Goal: Task Accomplishment & Management: Complete application form

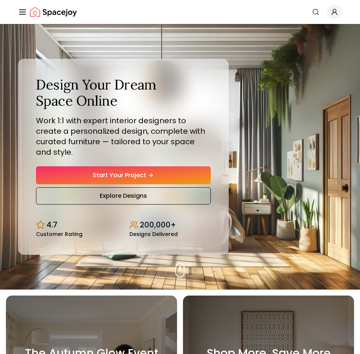
click at [178, 170] on link "Start Your Project" at bounding box center [123, 175] width 175 height 18
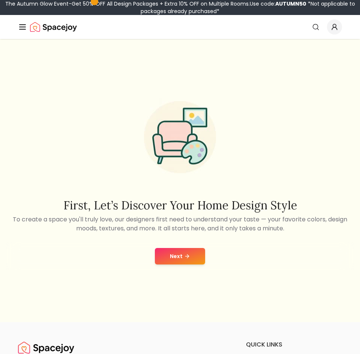
click at [180, 253] on button "Next" at bounding box center [180, 256] width 50 height 16
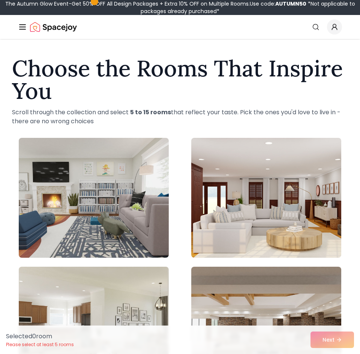
click at [334, 347] on div "Selected 0 room Please select at least 5 rooms Next" at bounding box center [180, 340] width 360 height 28
click at [333, 339] on div "Selected 0 room Please select at least 5 rooms Next" at bounding box center [180, 340] width 360 height 28
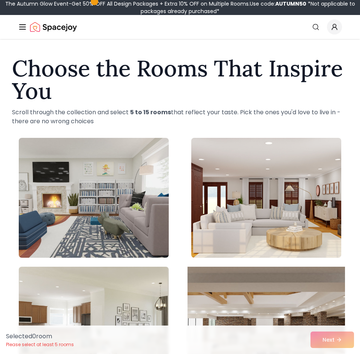
click at [310, 314] on img at bounding box center [265, 327] width 157 height 126
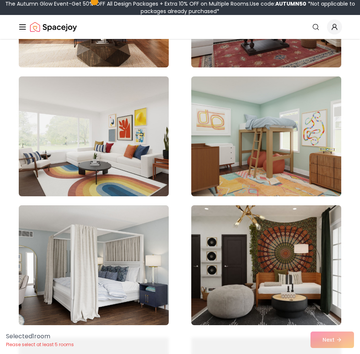
scroll to position [450, 0]
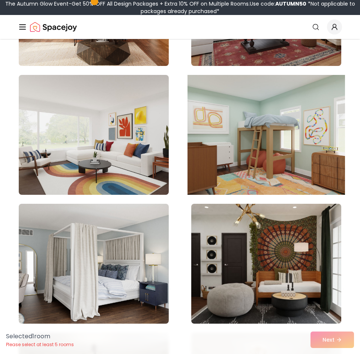
click at [303, 136] on img at bounding box center [265, 135] width 157 height 126
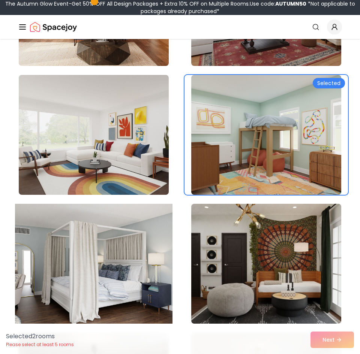
click at [136, 267] on img at bounding box center [93, 264] width 157 height 126
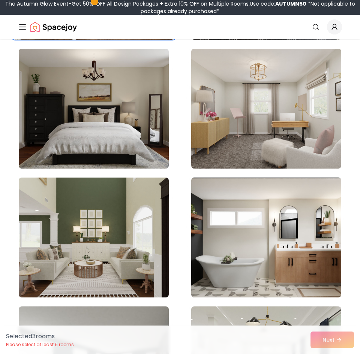
scroll to position [750, 0]
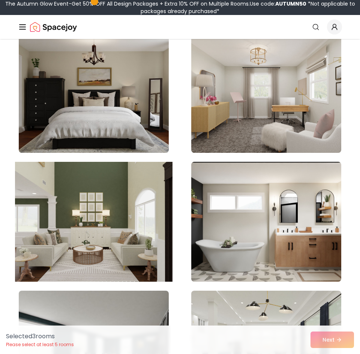
click at [89, 267] on img at bounding box center [93, 222] width 157 height 126
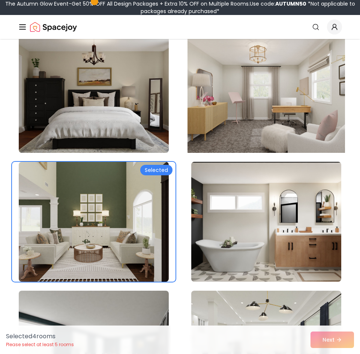
click at [279, 85] on img at bounding box center [265, 93] width 157 height 126
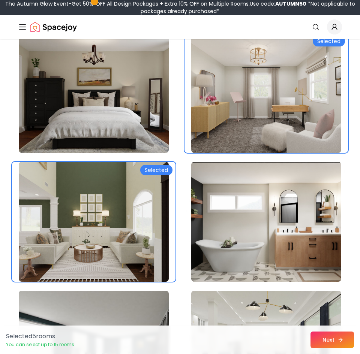
click at [347, 343] on button "Next" at bounding box center [331, 340] width 43 height 16
